Goal: Consume media (video, audio)

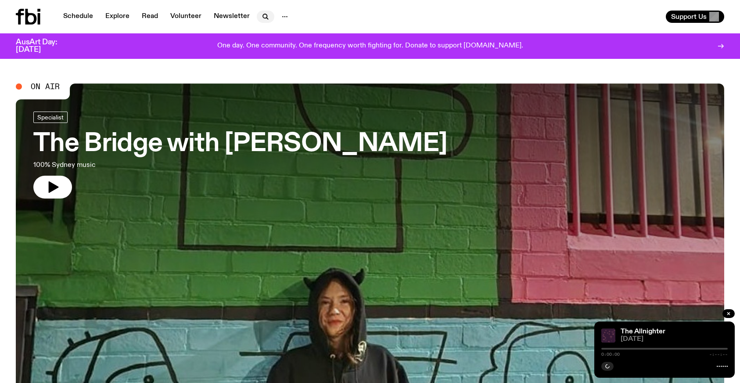
click at [260, 17] on icon "button" at bounding box center [265, 16] width 11 height 11
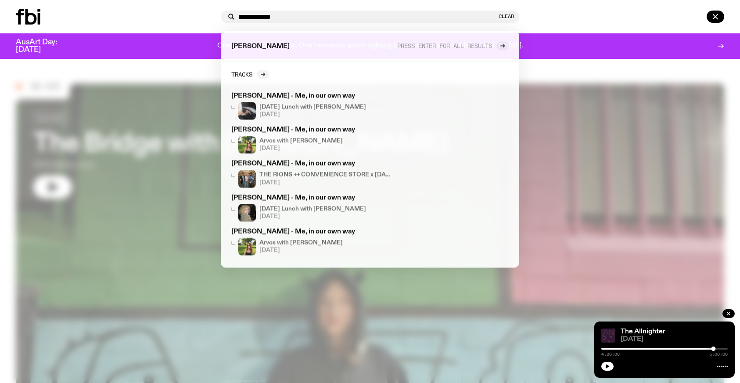
type input "**********"
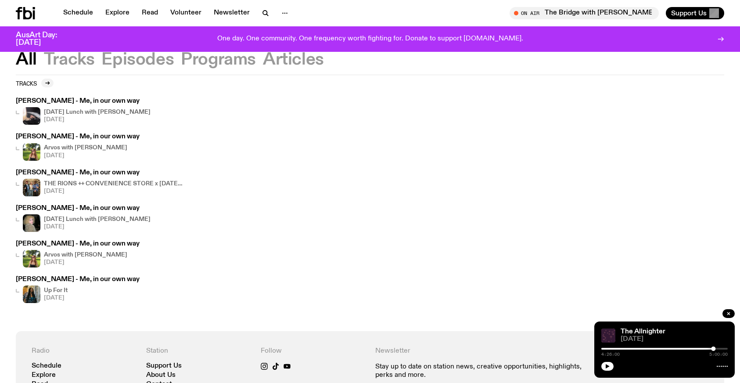
scroll to position [18, 0]
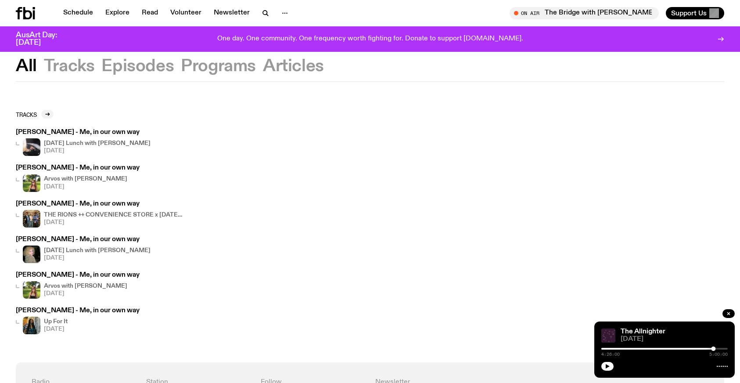
click at [80, 141] on h4 "[DATE] Lunch with [PERSON_NAME]" at bounding box center [97, 143] width 107 height 6
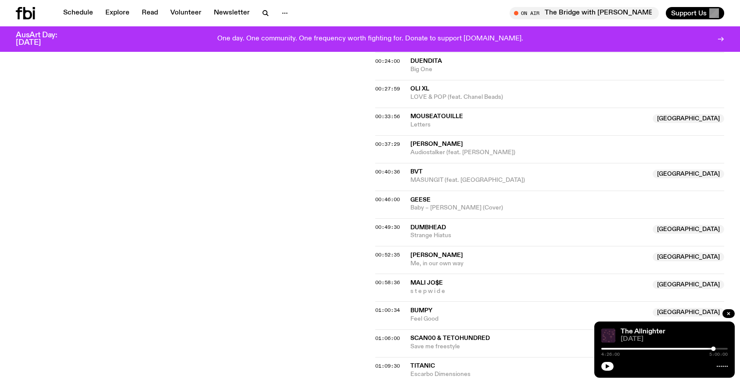
scroll to position [461, 0]
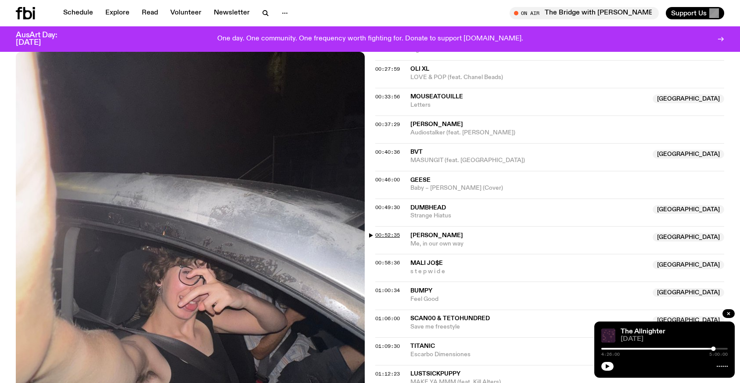
click at [377, 231] on span "00:52:35" at bounding box center [387, 234] width 25 height 7
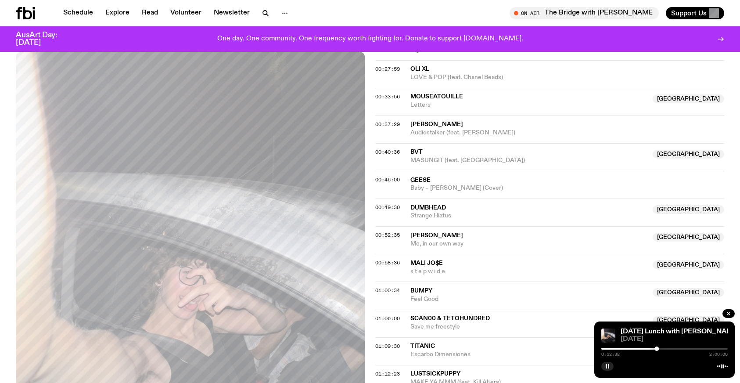
click at [660, 349] on div at bounding box center [664, 348] width 126 height 2
click at [658, 348] on div at bounding box center [597, 348] width 126 height 2
click at [659, 348] on div at bounding box center [659, 348] width 4 height 4
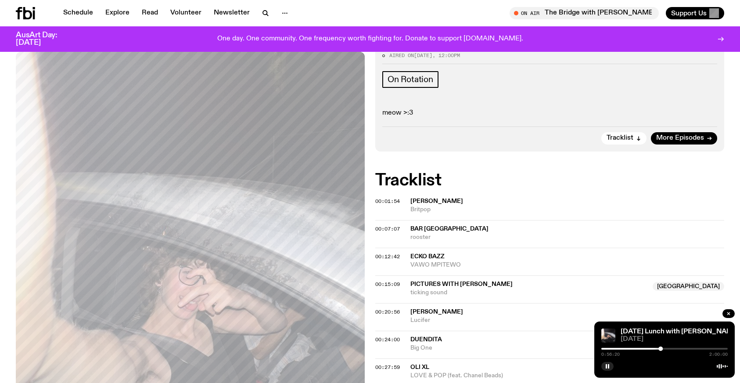
scroll to position [0, 0]
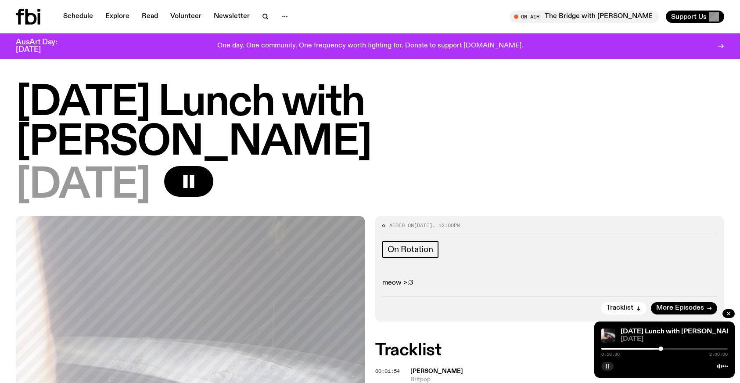
click at [607, 365] on icon "button" at bounding box center [607, 365] width 5 height 5
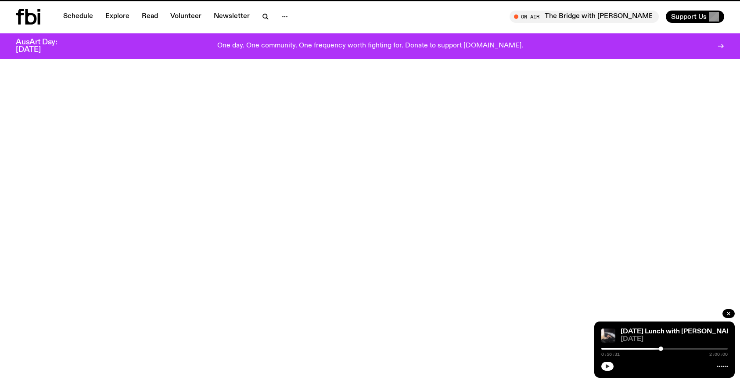
scroll to position [18, 0]
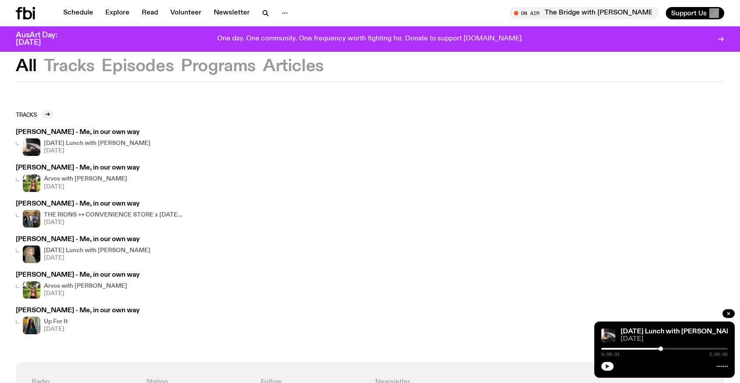
click at [72, 168] on h3 "[PERSON_NAME] - Me, in our own way" at bounding box center [78, 168] width 124 height 7
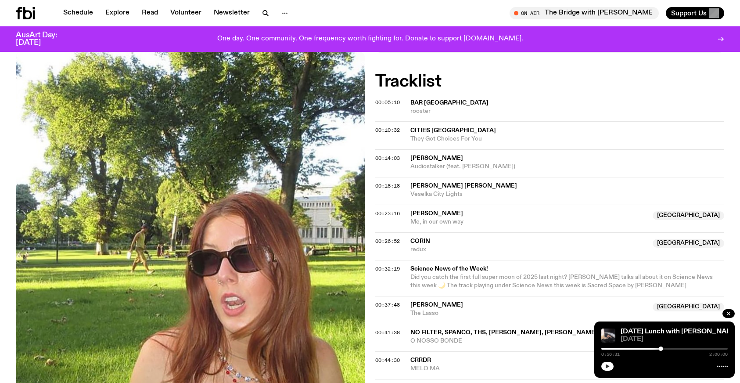
scroll to position [271, 0]
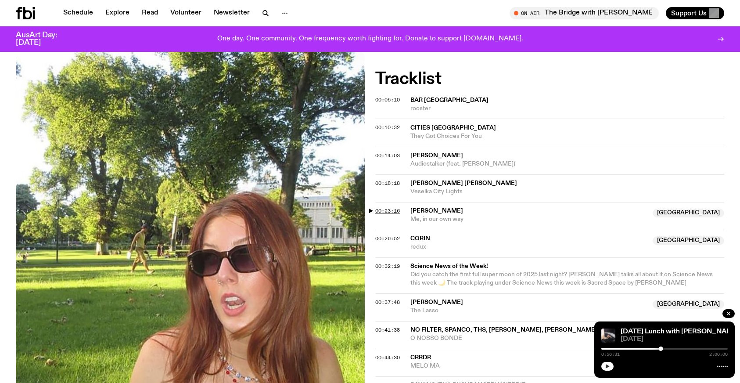
click at [379, 209] on span "00:23:16" at bounding box center [387, 210] width 25 height 7
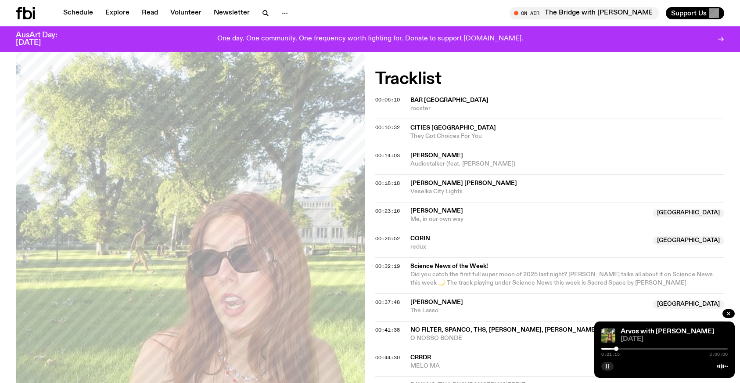
click at [616, 348] on div at bounding box center [616, 348] width 4 height 4
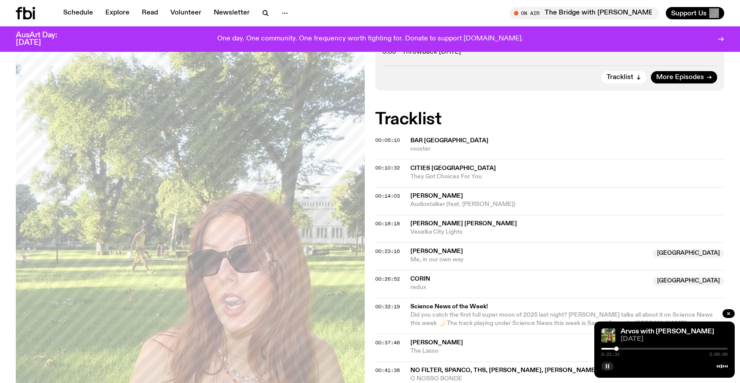
scroll to position [244, 0]
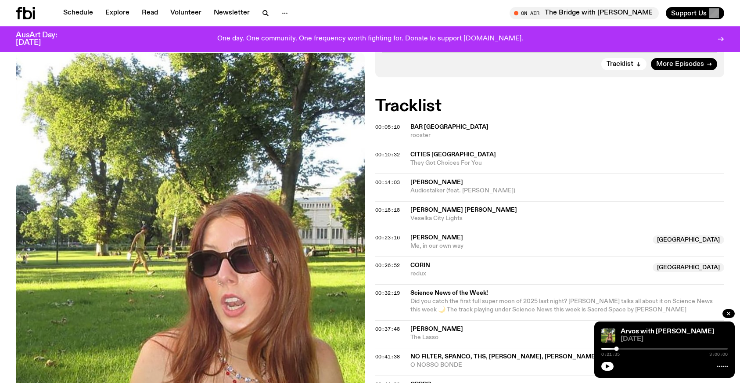
scroll to position [244, 0]
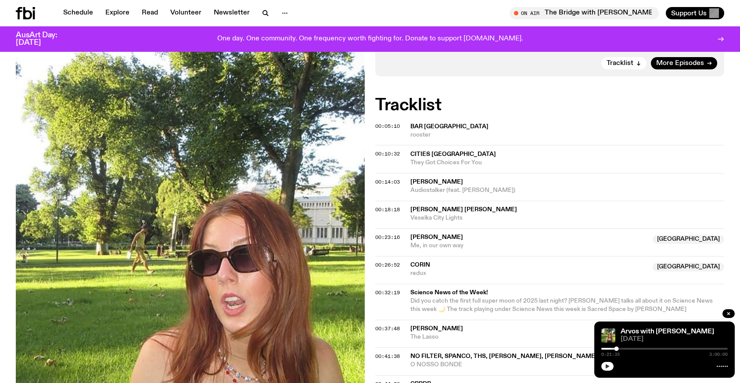
click at [607, 365] on icon "button" at bounding box center [607, 366] width 4 height 4
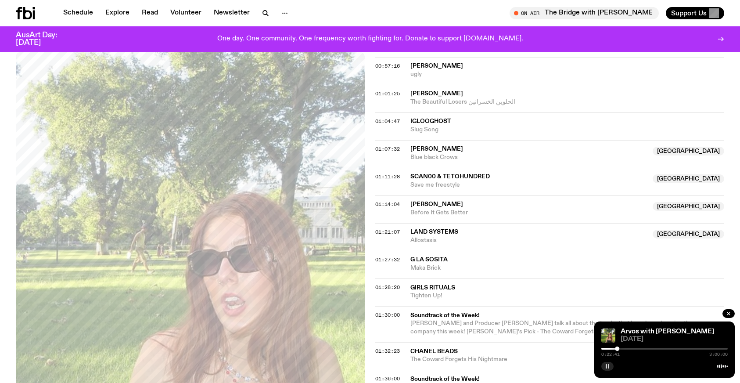
scroll to position [665, 0]
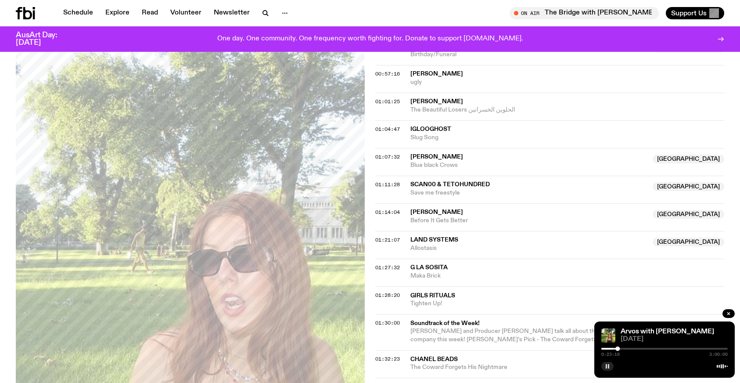
click at [621, 348] on div at bounding box center [664, 348] width 126 height 2
click at [619, 347] on div at bounding box center [621, 348] width 4 height 4
click at [620, 348] on div at bounding box center [620, 348] width 4 height 4
click at [608, 365] on rect "button" at bounding box center [608, 366] width 1 height 4
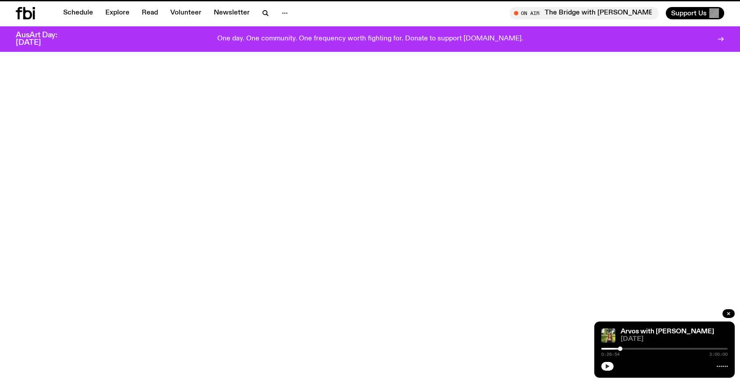
scroll to position [18, 0]
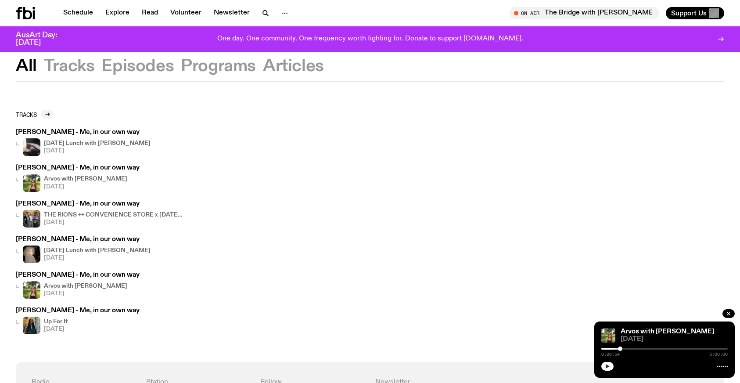
click at [106, 203] on h3 "[PERSON_NAME] - Me, in our own way" at bounding box center [100, 203] width 168 height 7
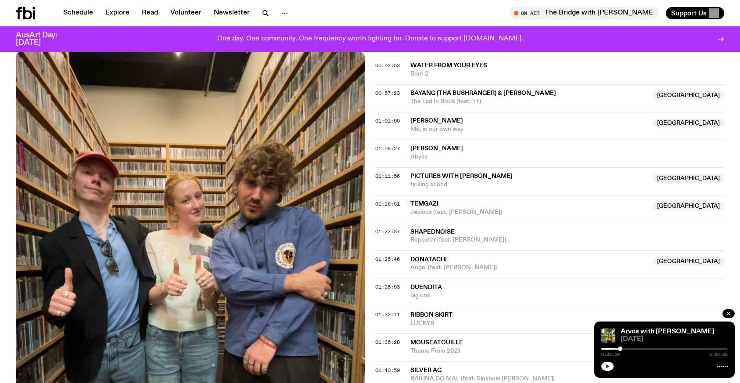
scroll to position [660, 0]
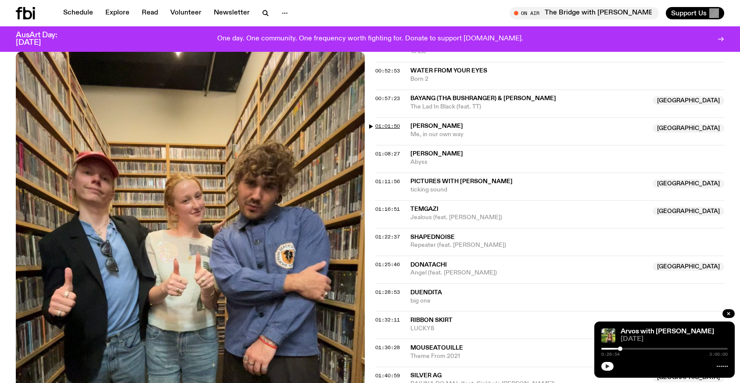
click at [377, 125] on span "01:01:50" at bounding box center [387, 125] width 25 height 7
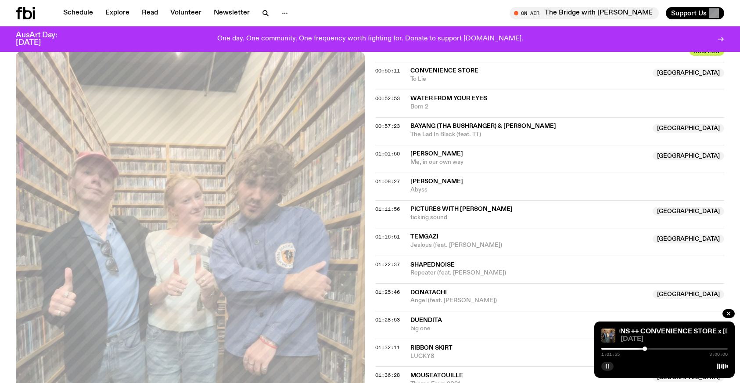
scroll to position [615, 0]
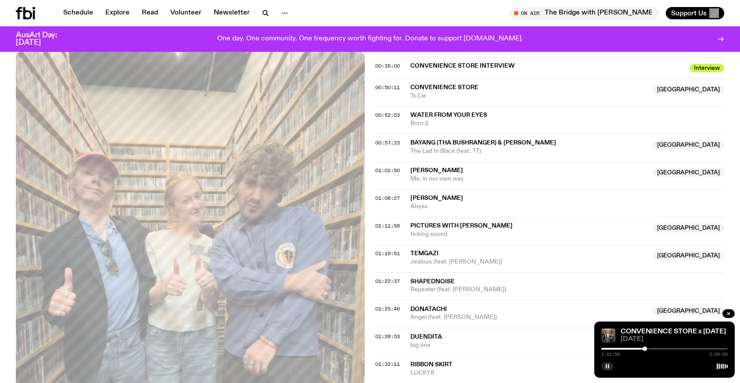
click at [647, 348] on div at bounding box center [664, 348] width 126 height 2
click at [645, 348] on div at bounding box center [646, 348] width 4 height 4
click at [647, 348] on div at bounding box center [645, 348] width 4 height 4
click at [650, 348] on div at bounding box center [664, 348] width 126 height 2
click at [648, 348] on div at bounding box center [648, 348] width 4 height 4
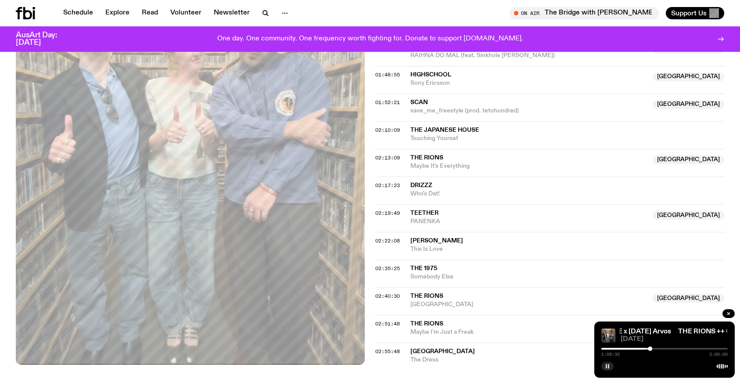
scroll to position [1005, 0]
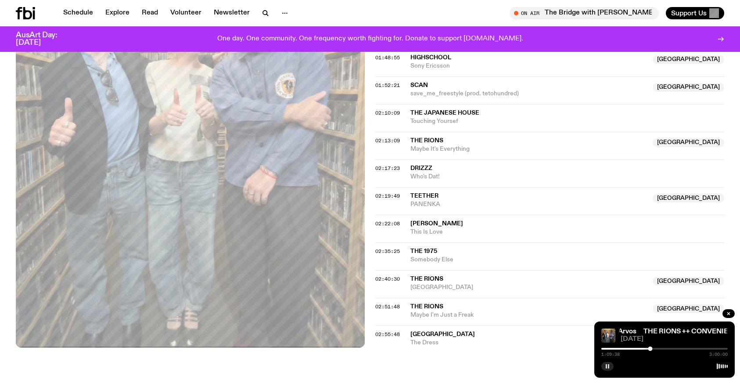
click at [652, 348] on div at bounding box center [650, 348] width 4 height 4
click at [654, 349] on div at bounding box center [653, 348] width 4 height 4
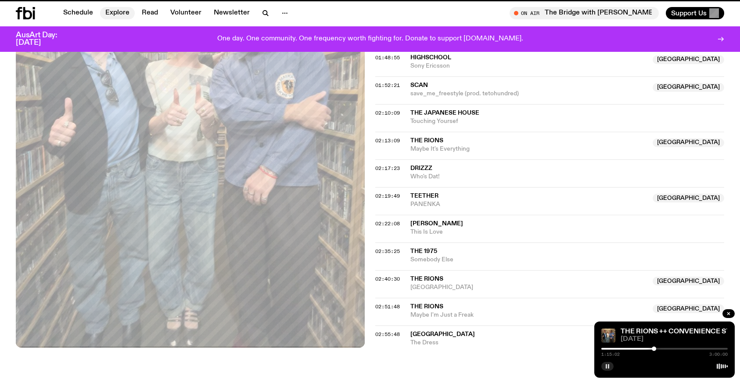
scroll to position [18, 0]
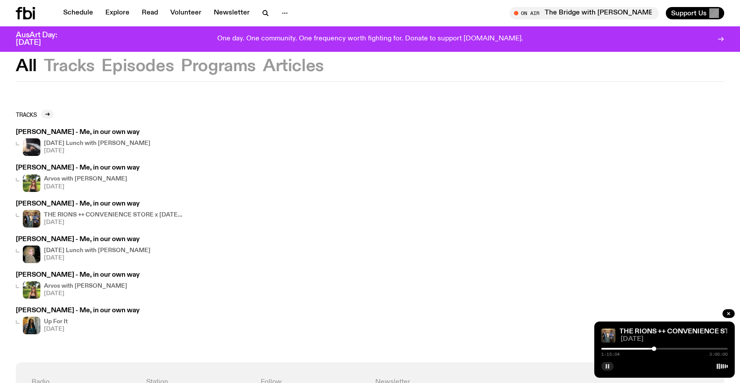
click at [606, 365] on rect "button" at bounding box center [605, 366] width 1 height 4
click at [68, 247] on h4 "[DATE] Lunch with [PERSON_NAME]" at bounding box center [97, 250] width 107 height 6
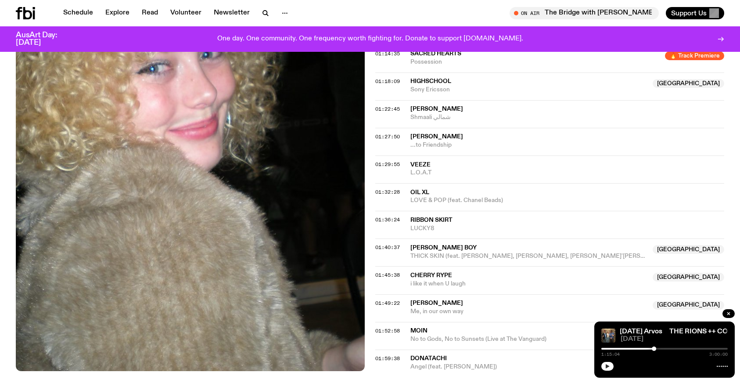
scroll to position [773, 0]
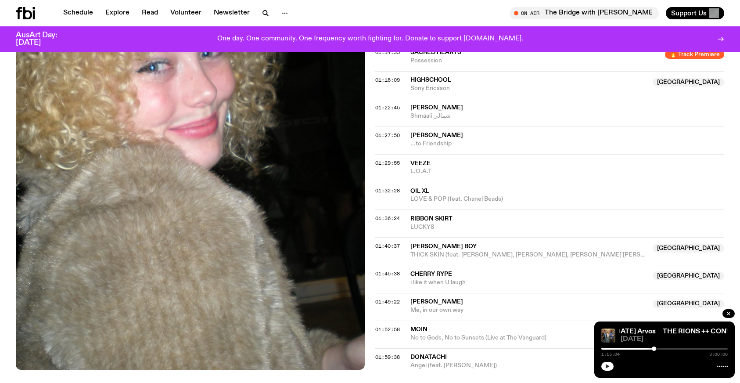
click at [438, 298] on span "[PERSON_NAME]" at bounding box center [436, 301] width 53 height 6
click at [384, 298] on span "01:49:22" at bounding box center [387, 301] width 25 height 7
click at [609, 362] on button "button" at bounding box center [607, 365] width 12 height 9
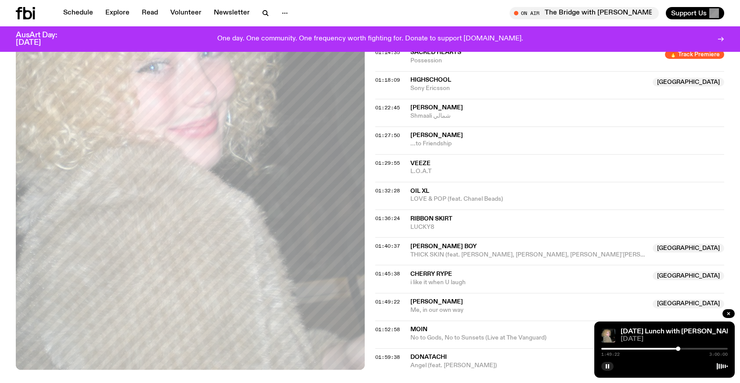
click at [381, 298] on span "01:49:22" at bounding box center [387, 301] width 25 height 7
click at [378, 298] on span "01:49:22" at bounding box center [387, 301] width 25 height 7
click at [680, 347] on div at bounding box center [664, 348] width 126 height 2
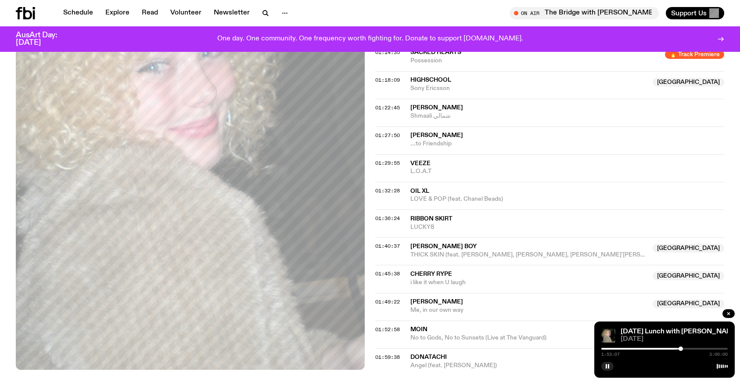
click at [682, 347] on div at bounding box center [680, 348] width 4 height 4
click at [686, 347] on div at bounding box center [664, 348] width 126 height 2
click at [690, 347] on div at bounding box center [664, 348] width 126 height 2
click at [692, 347] on div at bounding box center [664, 348] width 126 height 2
click at [698, 347] on div at bounding box center [664, 348] width 126 height 2
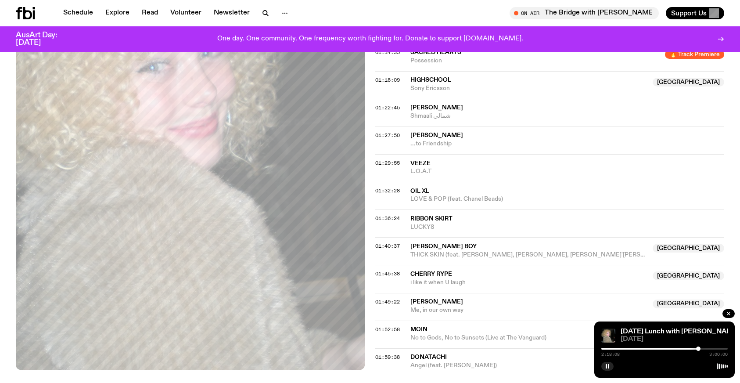
click at [702, 347] on div at bounding box center [664, 348] width 126 height 2
click at [708, 347] on div at bounding box center [664, 348] width 126 height 2
click at [714, 348] on div at bounding box center [664, 348] width 126 height 2
click at [719, 347] on div at bounding box center [664, 348] width 126 height 2
click at [722, 347] on div at bounding box center [664, 348] width 126 height 2
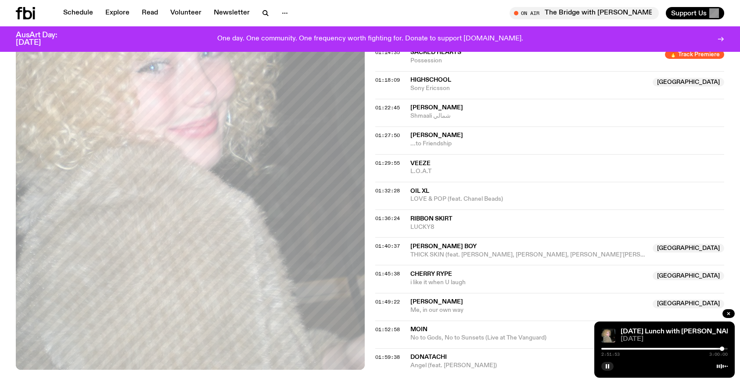
click at [718, 347] on div "2:51:53 3:00:00" at bounding box center [664, 351] width 126 height 11
click at [718, 348] on div at bounding box center [658, 348] width 126 height 2
click at [715, 348] on div at bounding box center [655, 348] width 126 height 2
click at [725, 348] on div at bounding box center [664, 348] width 126 height 2
click at [713, 348] on div at bounding box center [662, 348] width 126 height 2
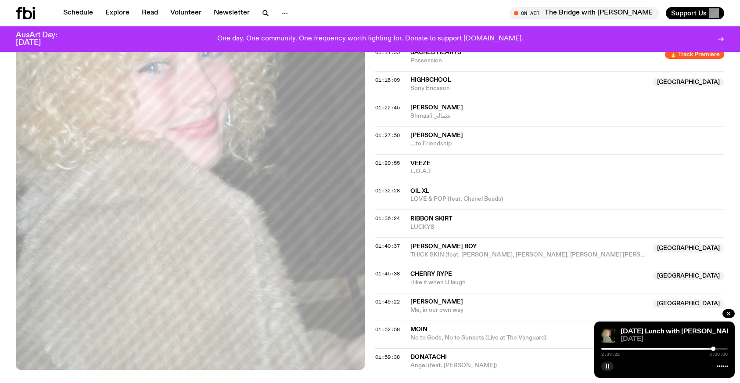
click at [700, 348] on div at bounding box center [650, 348] width 126 height 2
click at [691, 347] on div "2:21:15 3:00:00" at bounding box center [664, 351] width 126 height 11
click at [686, 347] on div "2:21:16 3:00:00" at bounding box center [664, 351] width 126 height 11
click at [687, 349] on div "2:21:16 3:00:00" at bounding box center [664, 351] width 126 height 11
click at [696, 348] on div at bounding box center [637, 348] width 126 height 2
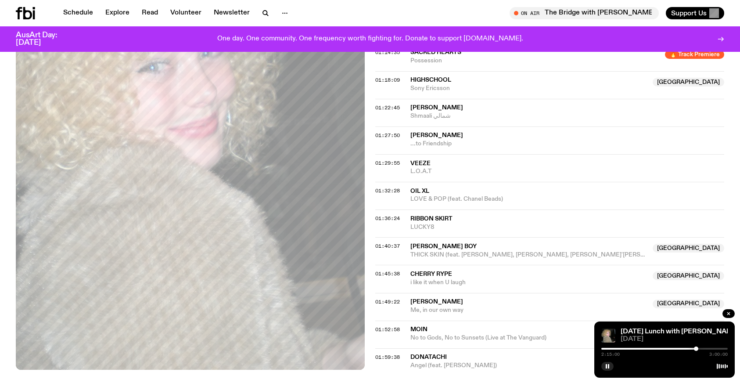
click at [693, 348] on div at bounding box center [632, 348] width 126 height 2
click at [687, 347] on div at bounding box center [629, 348] width 126 height 2
click at [684, 347] on div at bounding box center [624, 348] width 126 height 2
click at [680, 347] on div at bounding box center [621, 348] width 126 height 2
click at [676, 346] on div "1:51:53 3:00:00" at bounding box center [664, 351] width 126 height 11
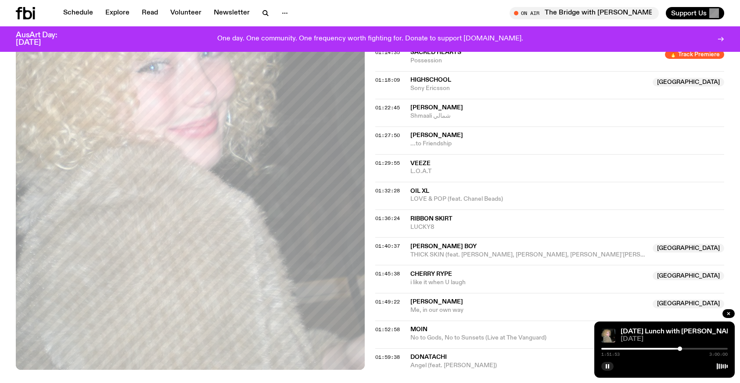
click at [674, 348] on div at bounding box center [616, 348] width 126 height 2
click at [667, 347] on div at bounding box center [611, 348] width 126 height 2
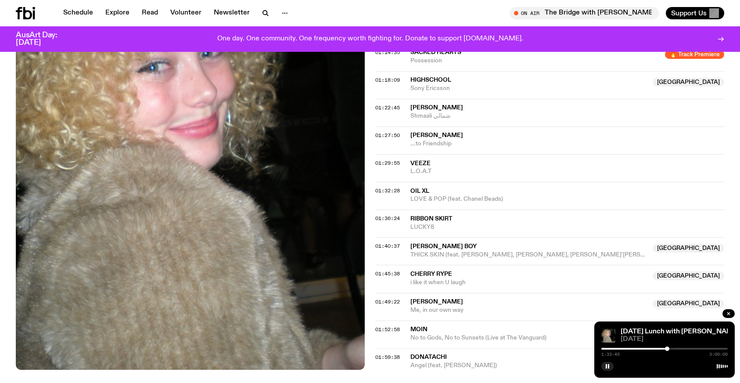
click at [671, 348] on div at bounding box center [664, 348] width 126 height 2
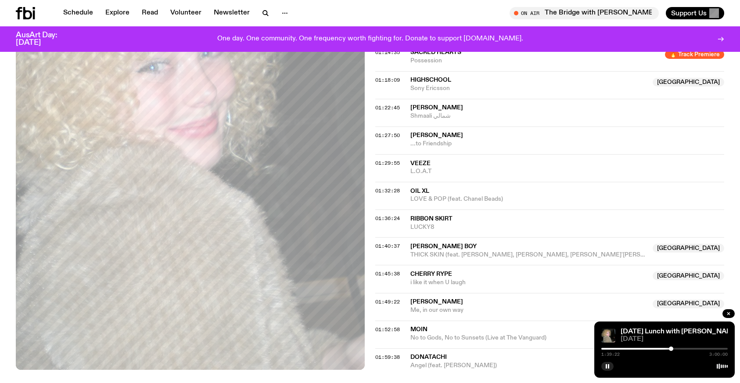
click at [660, 348] on div at bounding box center [607, 348] width 126 height 2
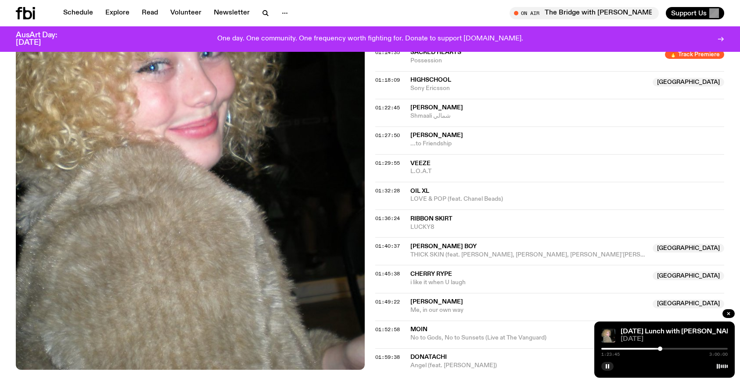
click at [651, 348] on div at bounding box center [596, 348] width 126 height 2
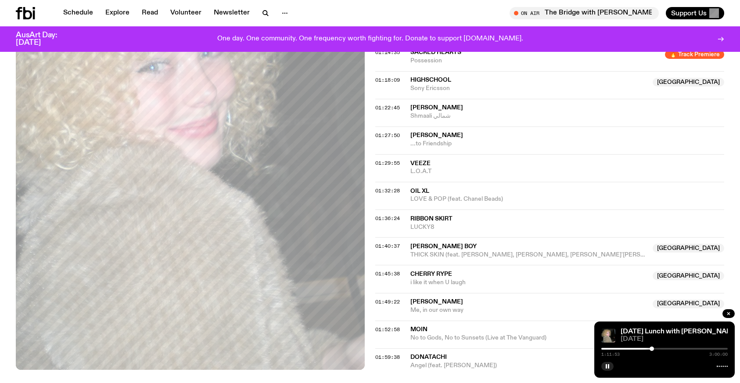
click at [638, 347] on div at bounding box center [588, 348] width 126 height 2
click at [648, 347] on div at bounding box center [664, 348] width 126 height 2
click at [611, 367] on button "button" at bounding box center [607, 365] width 12 height 9
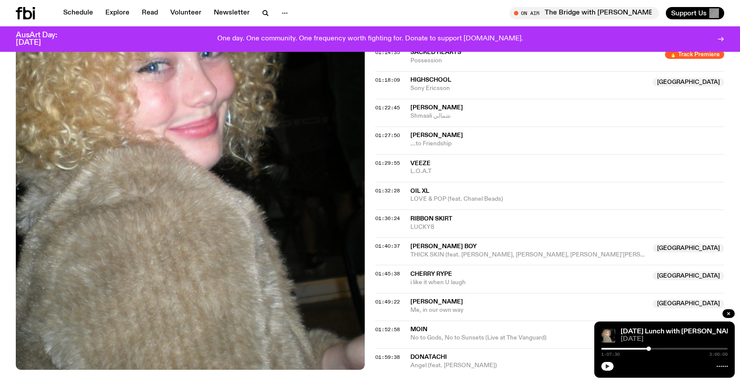
click at [611, 367] on button "button" at bounding box center [607, 365] width 12 height 9
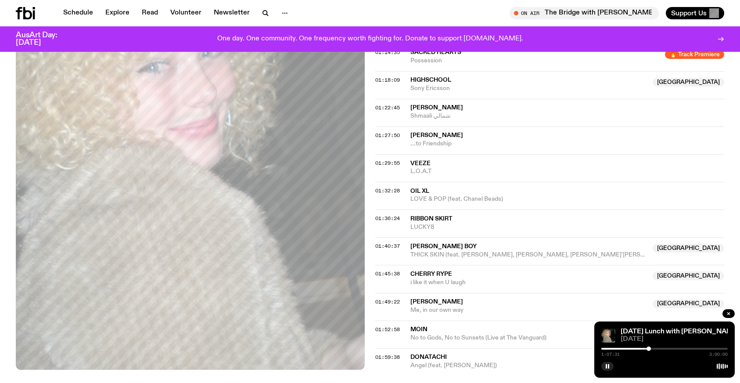
click at [651, 349] on div at bounding box center [664, 348] width 126 height 2
click at [649, 348] on div at bounding box center [650, 348] width 4 height 4
click at [649, 348] on div at bounding box center [649, 348] width 4 height 4
click at [610, 366] on button "button" at bounding box center [607, 365] width 12 height 9
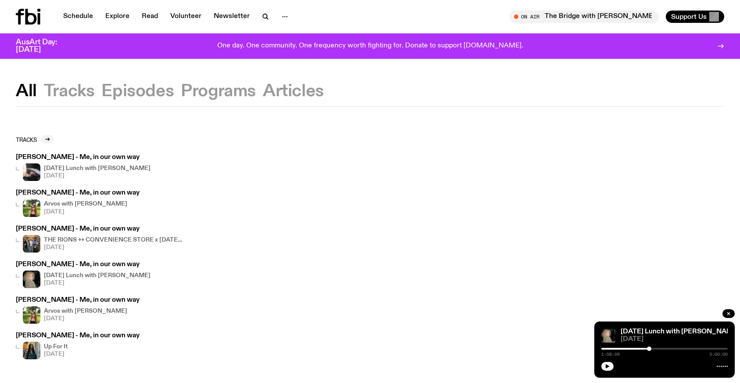
click at [72, 88] on button "Tracks" at bounding box center [69, 91] width 51 height 16
